Goal: Information Seeking & Learning: Learn about a topic

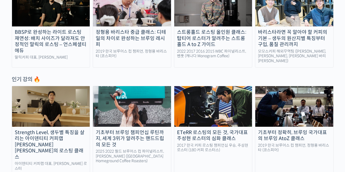
scroll to position [245, 0]
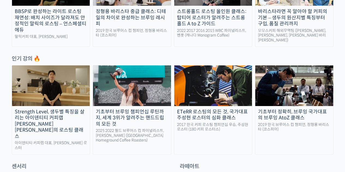
click at [144, 109] on div "기초부터 브루잉 챔피언십 루틴까지, 세계 3위가 알려주는 핸드드립의 모든 것" at bounding box center [132, 118] width 78 height 19
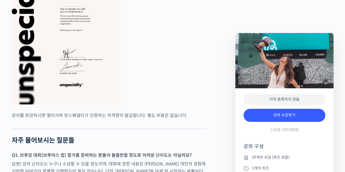
scroll to position [2070, 0]
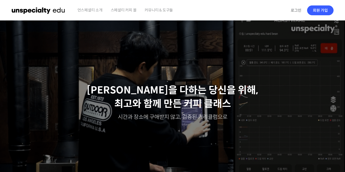
click at [156, 11] on span "커뮤니티 & 도구들" at bounding box center [158, 10] width 28 height 21
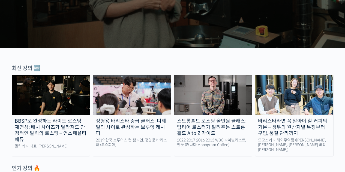
scroll to position [136, 0]
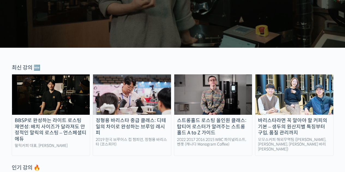
click at [291, 95] on img at bounding box center [294, 94] width 78 height 40
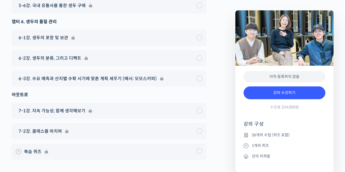
scroll to position [3219, 0]
